Goal: Book appointment/travel/reservation

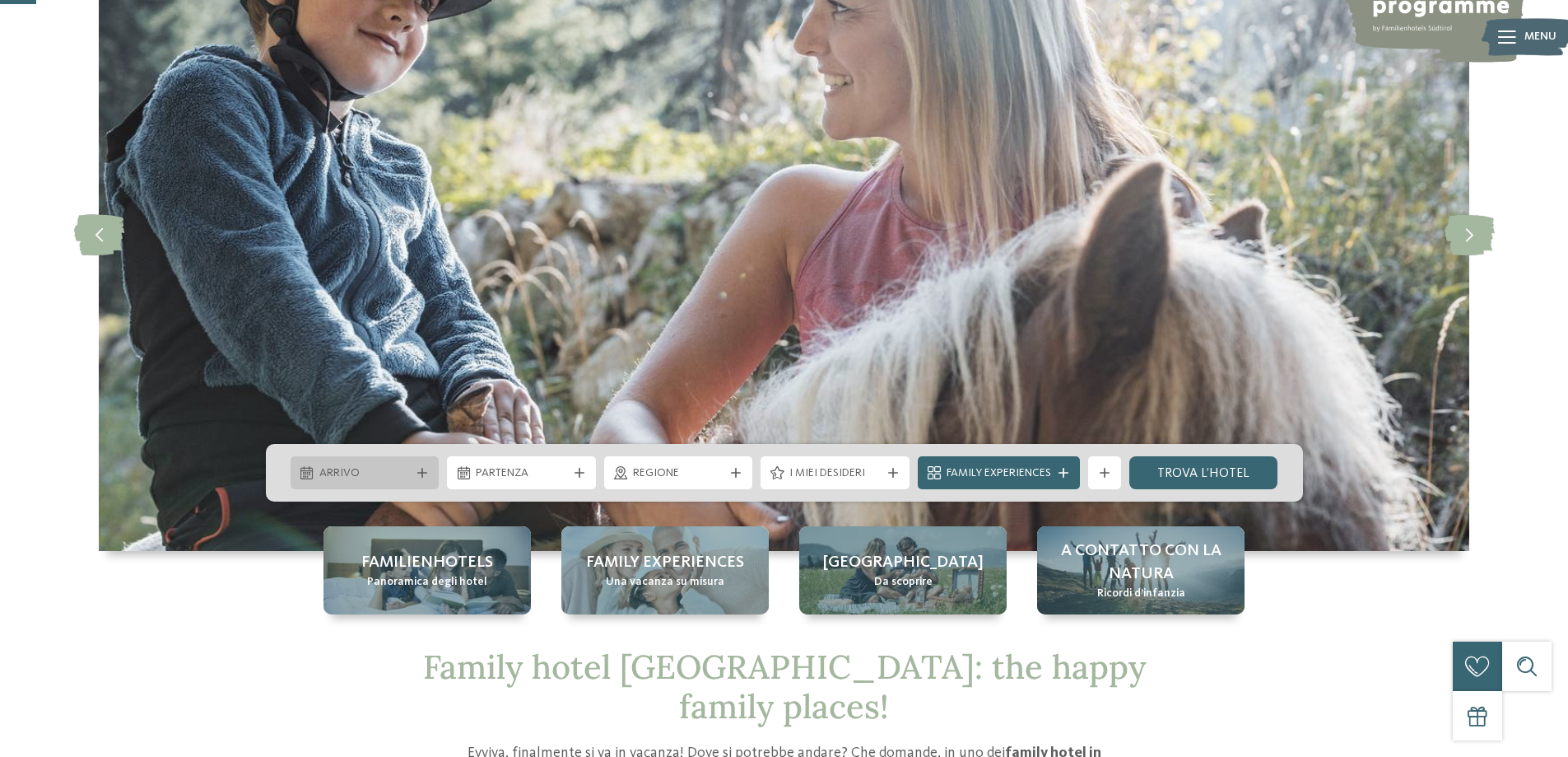
click at [425, 475] on icon at bounding box center [422, 473] width 10 height 10
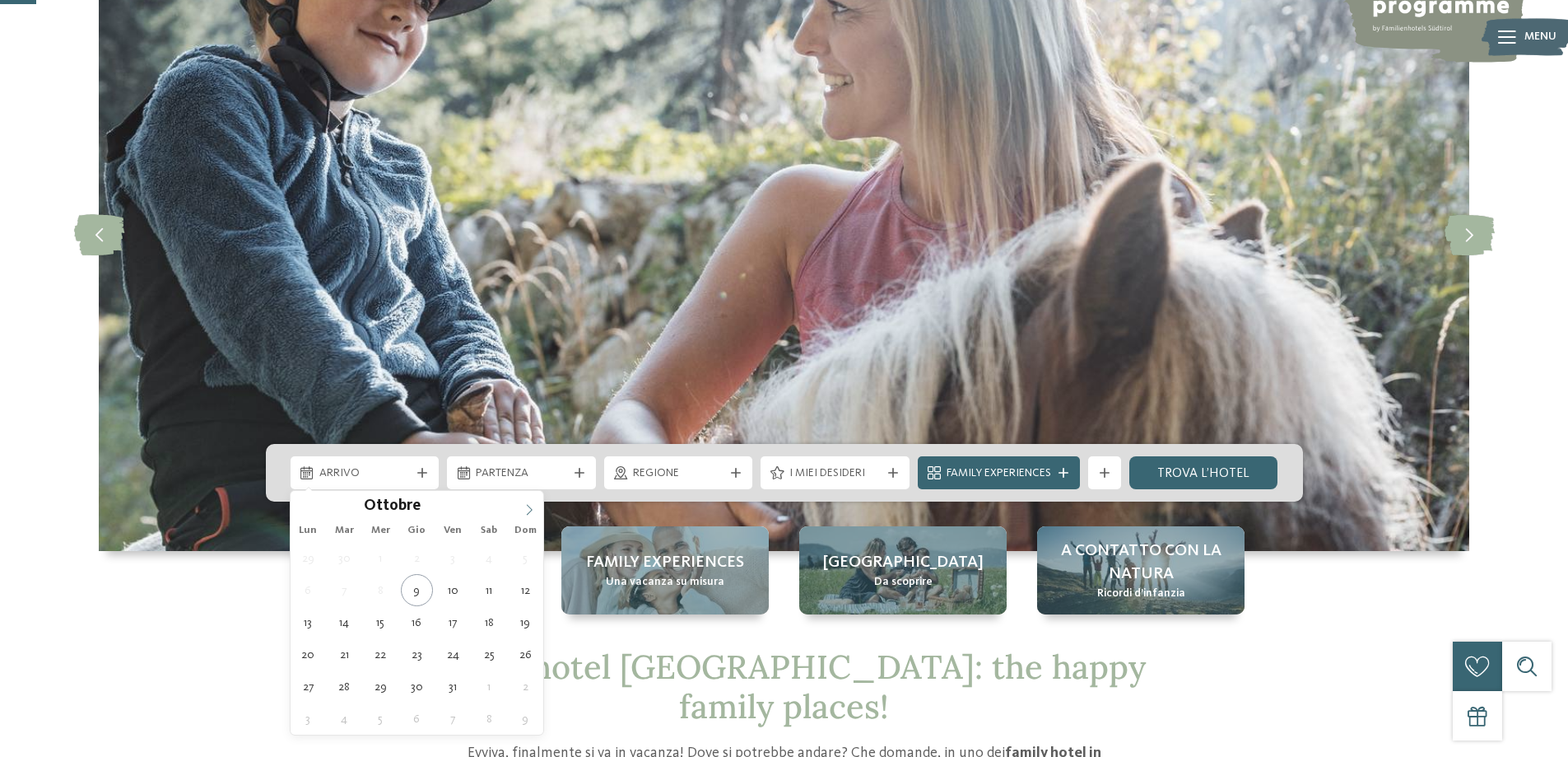
click at [524, 507] on icon at bounding box center [530, 510] width 12 height 12
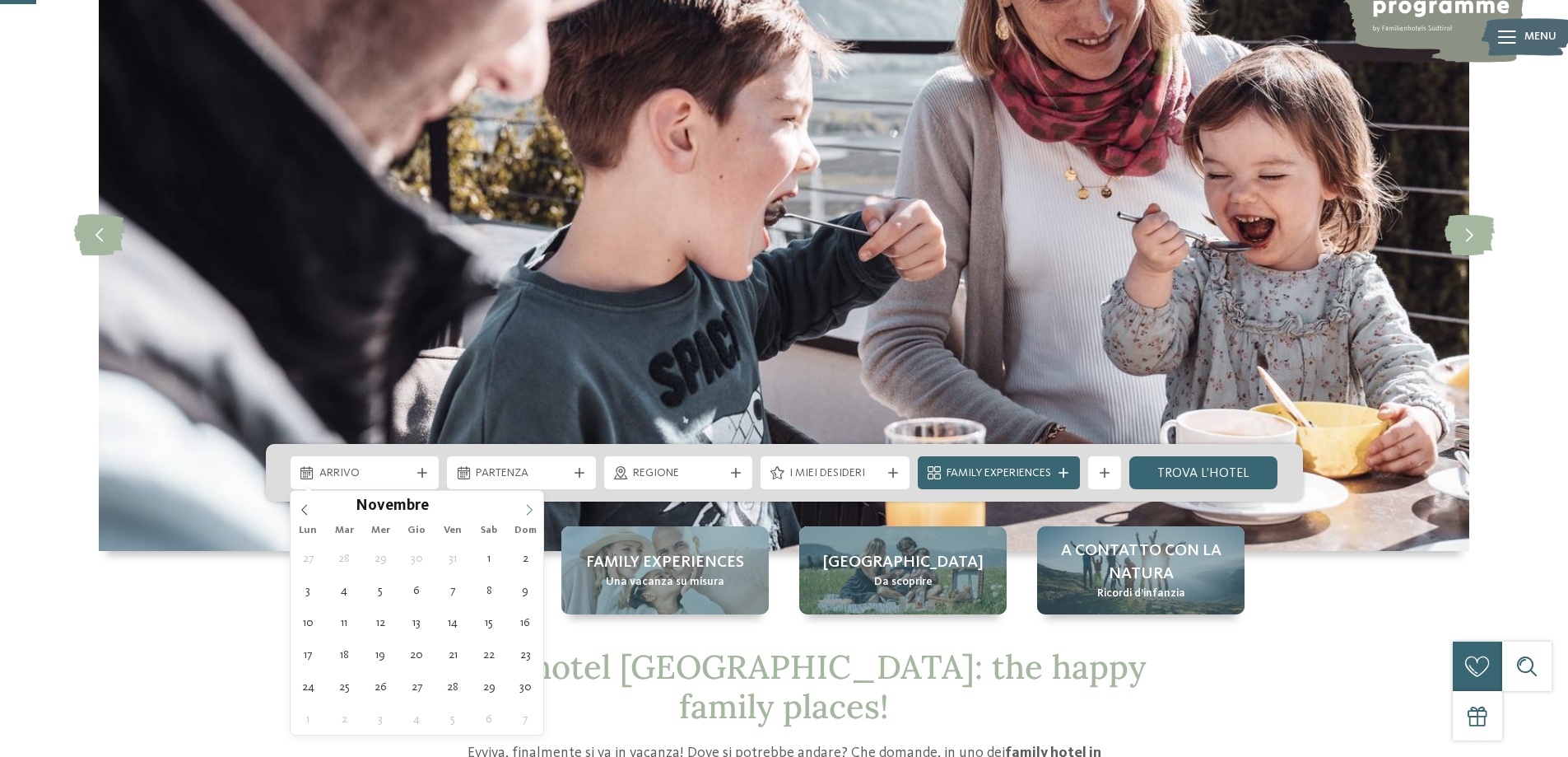
click at [524, 507] on icon at bounding box center [530, 510] width 12 height 12
type input "****"
click at [524, 507] on icon at bounding box center [530, 510] width 12 height 12
type div "[DATE]"
type input "****"
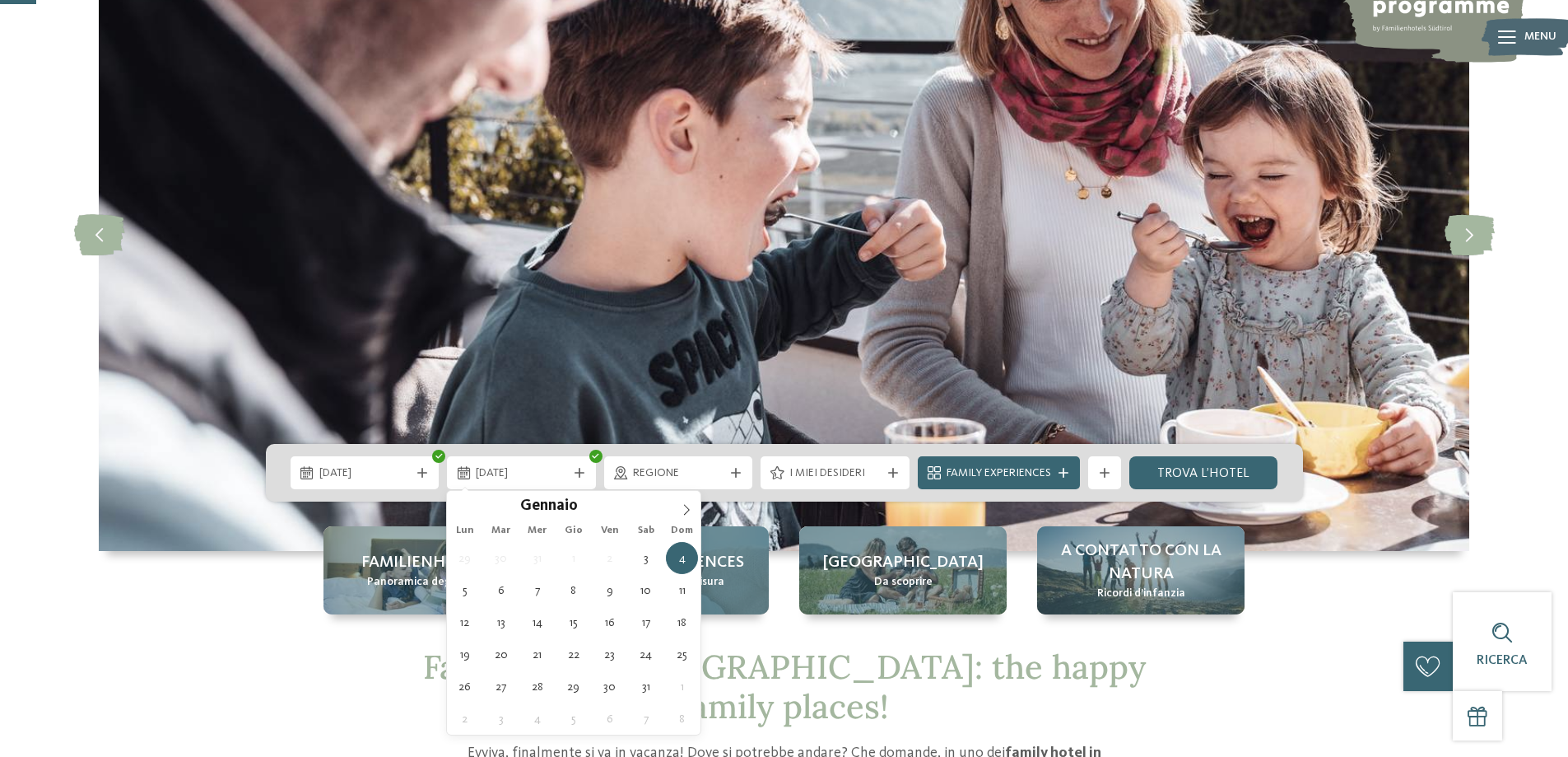
type div "[DATE]"
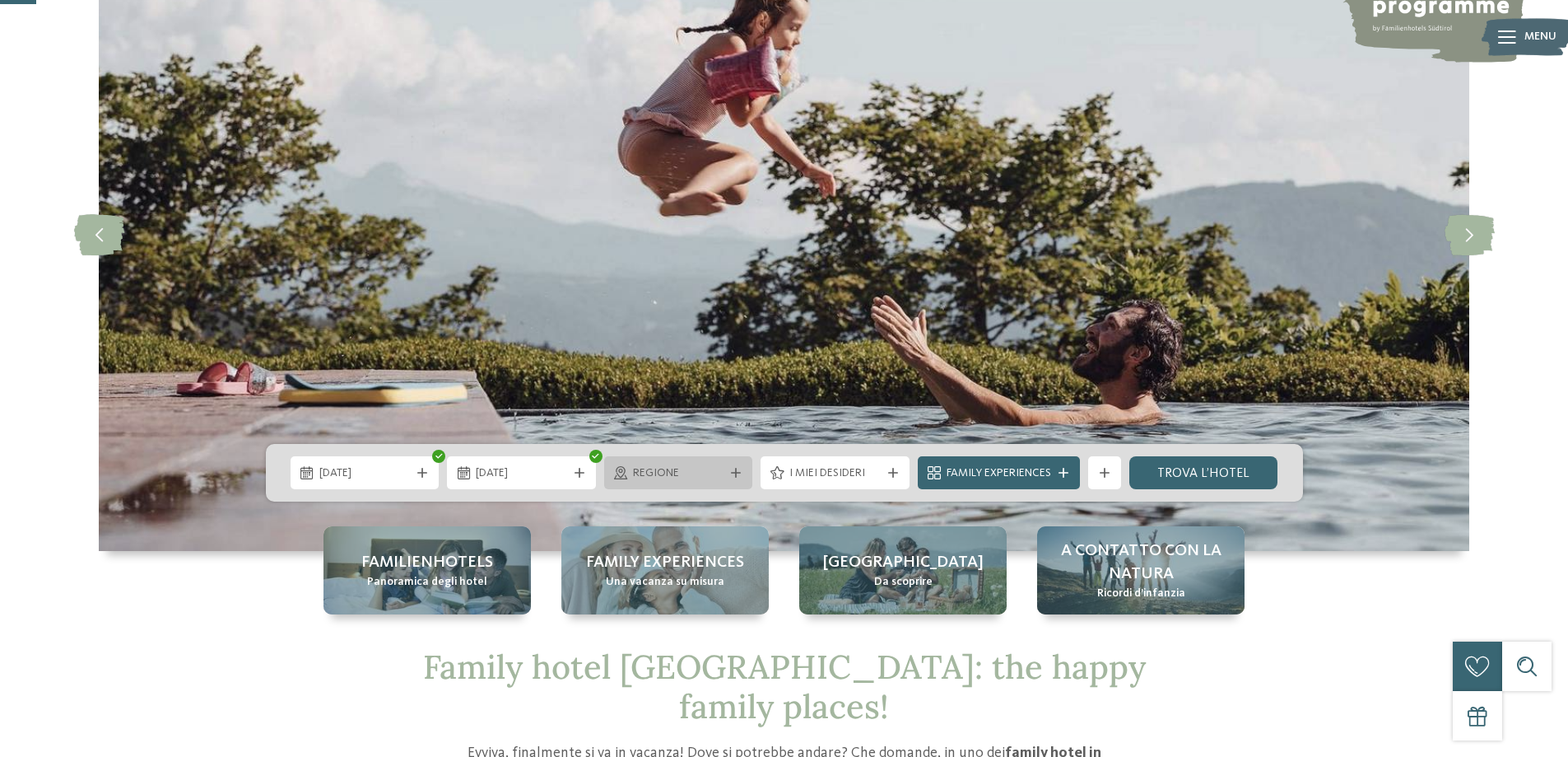
click at [737, 478] on div "Regione" at bounding box center [679, 473] width 149 height 33
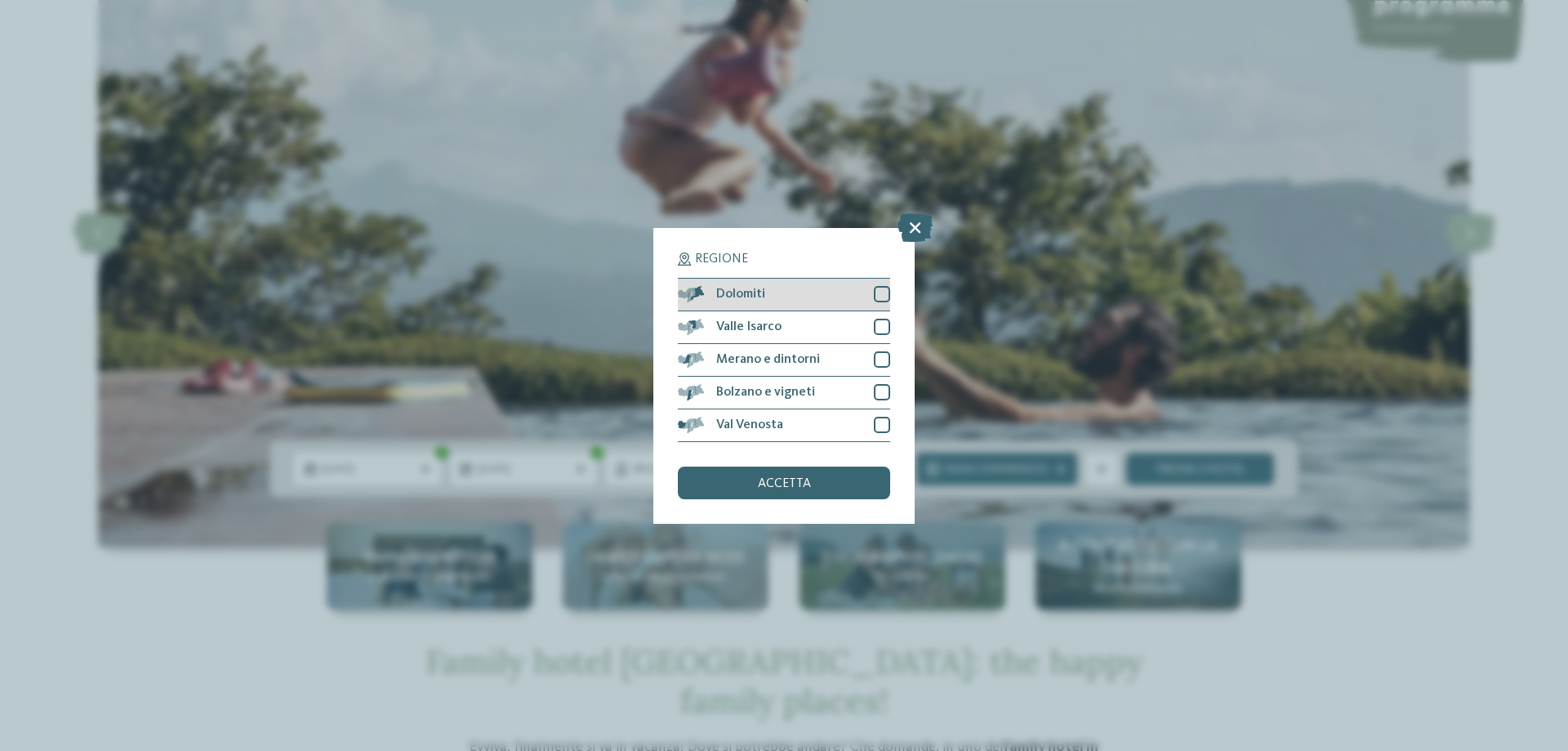
click at [878, 293] on div at bounding box center [881, 293] width 16 height 16
click at [788, 480] on span "accetta" at bounding box center [784, 483] width 53 height 13
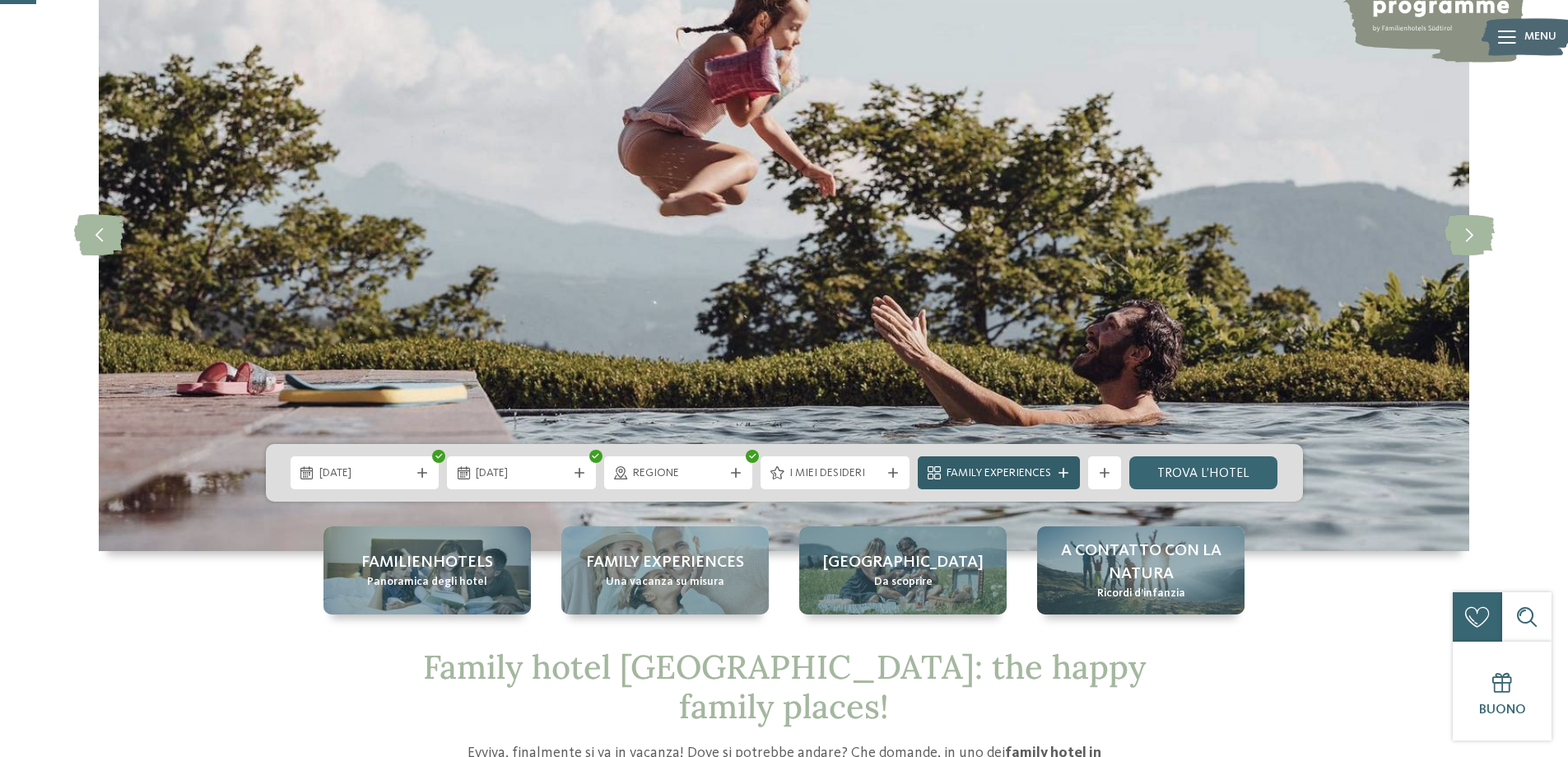
click at [1060, 474] on icon at bounding box center [1063, 473] width 10 height 10
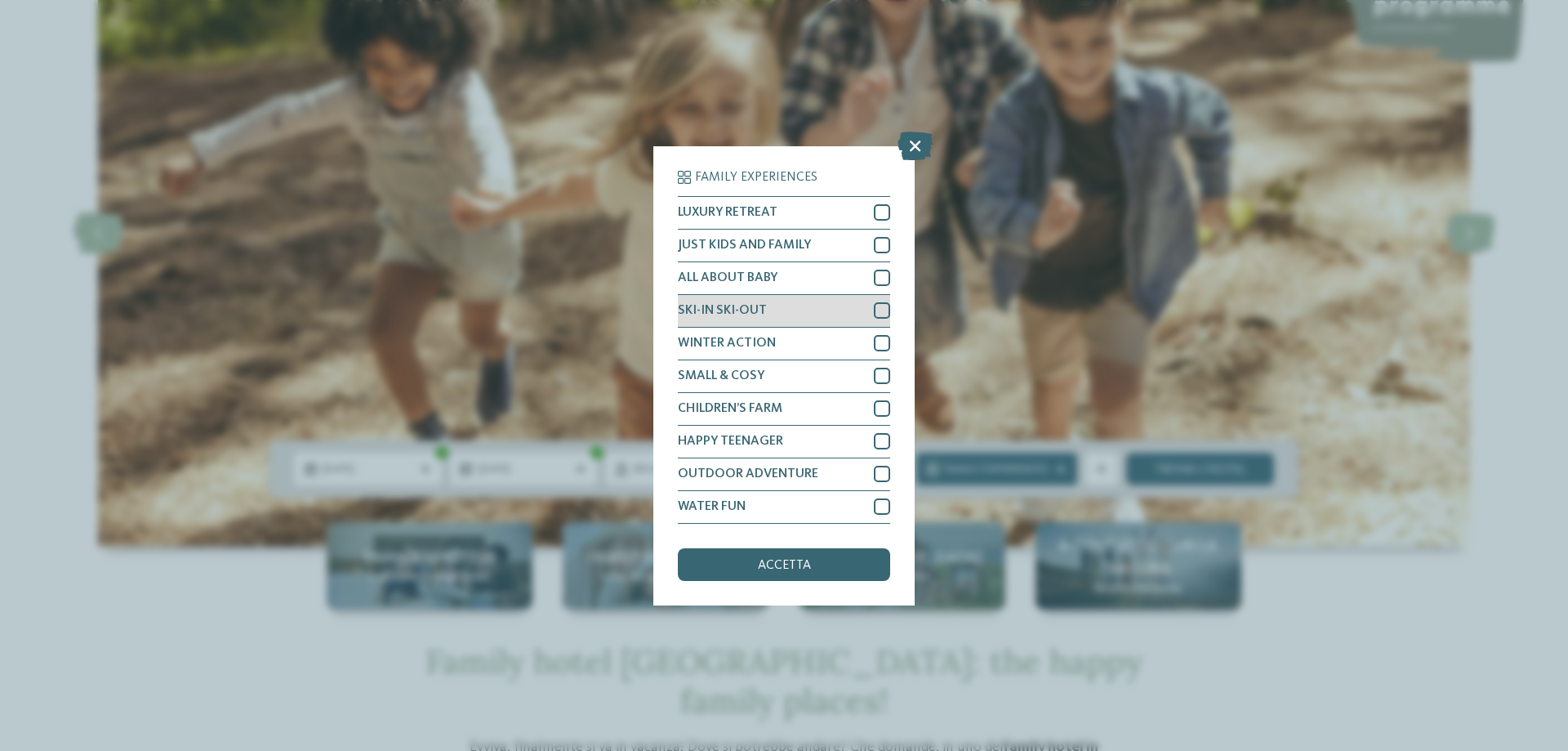
click at [880, 311] on div at bounding box center [881, 310] width 16 height 16
click at [805, 567] on span "accetta" at bounding box center [784, 565] width 53 height 13
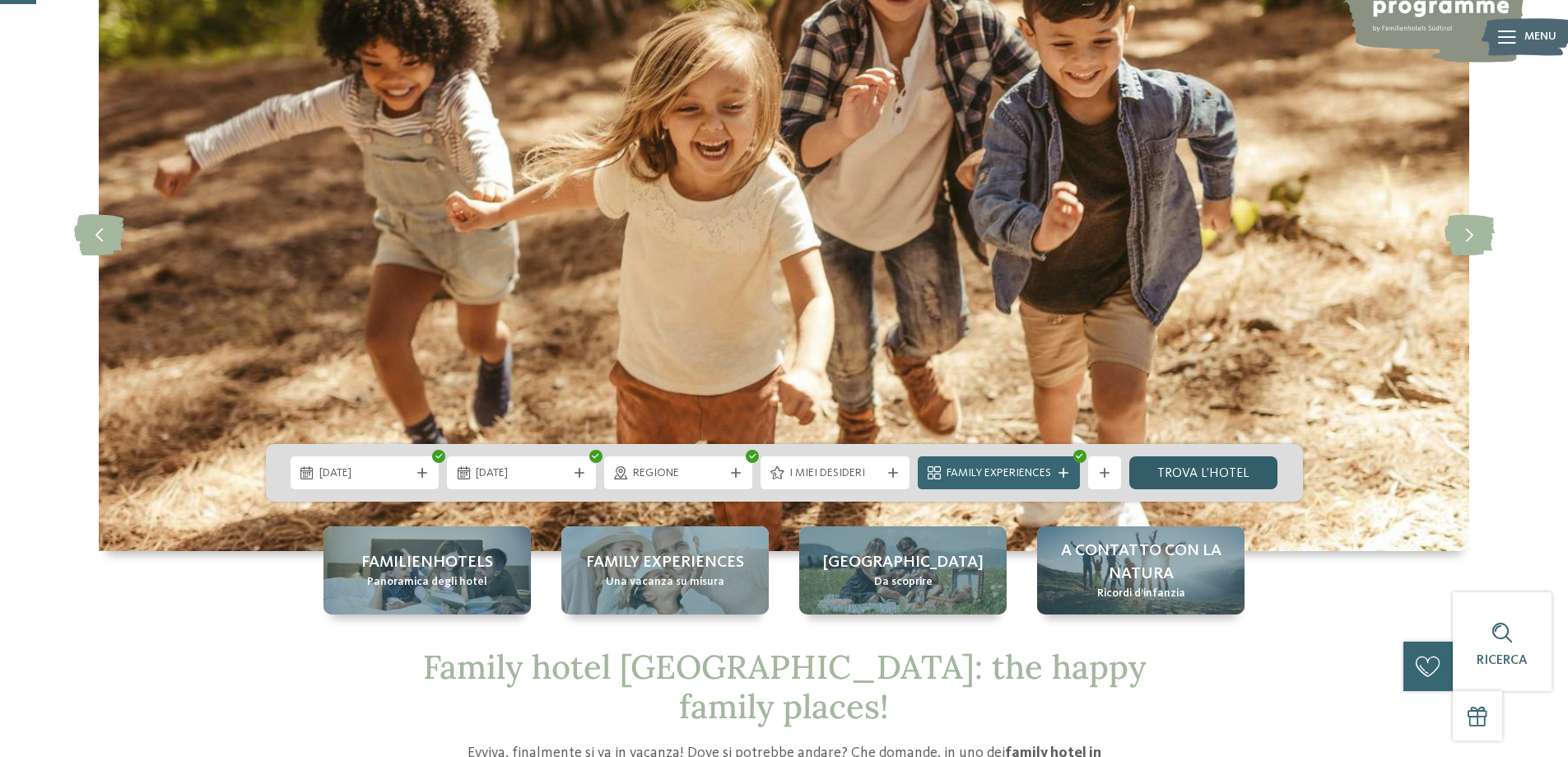
click at [1212, 468] on link "trova l’hotel" at bounding box center [1204, 473] width 149 height 33
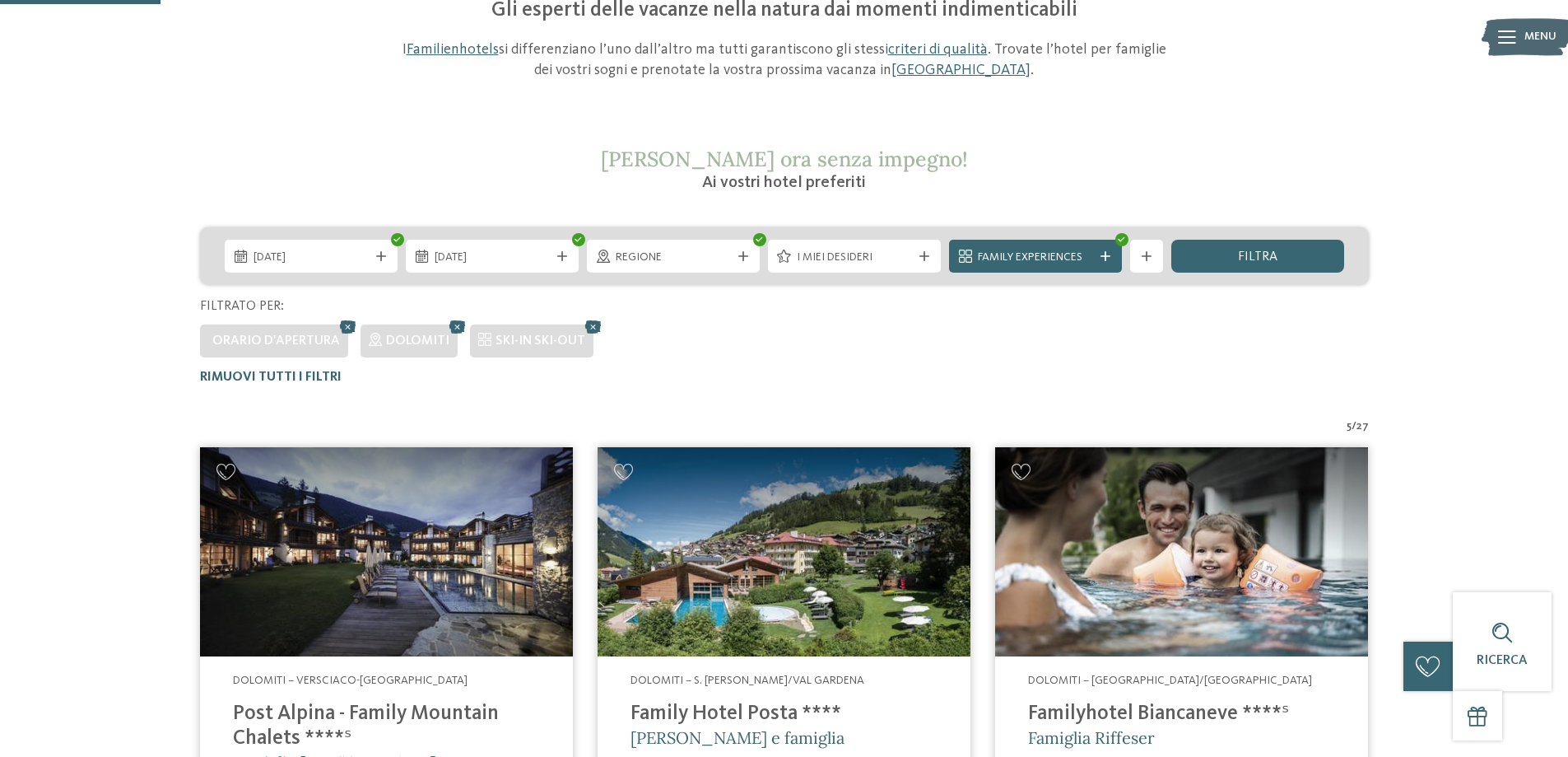
scroll to position [46, 0]
